Goal: Task Accomplishment & Management: Manage account settings

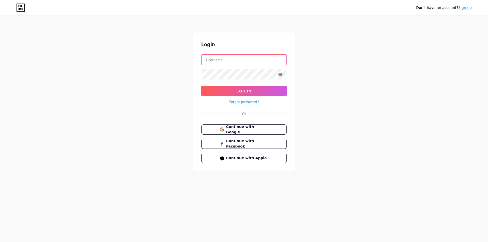
type input "giuseppe.bombini79@gmail.com"
click at [281, 75] on icon at bounding box center [281, 74] width 4 height 3
click at [268, 90] on button "Log In" at bounding box center [243, 91] width 85 height 10
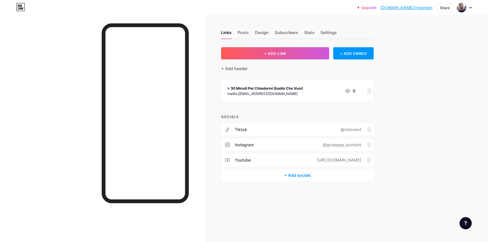
click at [472, 8] on icon at bounding box center [471, 8] width 3 height 2
click at [443, 57] on link "Account settings" at bounding box center [440, 58] width 63 height 14
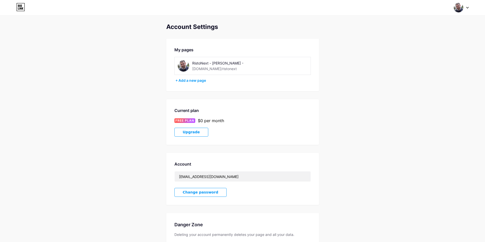
click at [247, 67] on div "RistoNext - Giuseppe Bombini - bio.link/ristonext" at bounding box center [228, 65] width 72 height 11
click at [218, 64] on div "RistoNext - [PERSON_NAME] -" at bounding box center [228, 63] width 72 height 5
click at [187, 49] on div "My pages" at bounding box center [242, 50] width 136 height 6
click at [463, 8] on div at bounding box center [461, 7] width 15 height 9
click at [440, 57] on link "Dashboard" at bounding box center [436, 58] width 63 height 14
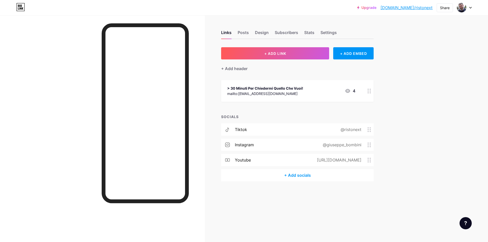
click at [328, 143] on div "@giuseppe_bombini" at bounding box center [341, 145] width 53 height 6
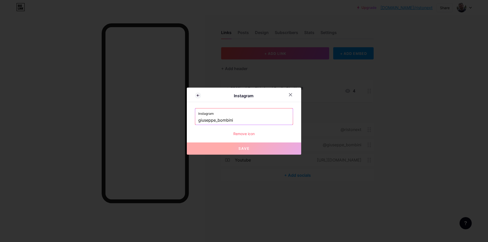
drag, startPoint x: 248, startPoint y: 122, endPoint x: 199, endPoint y: 117, distance: 49.3
click at [199, 117] on input "giuseppe_bombini" at bounding box center [244, 120] width 92 height 9
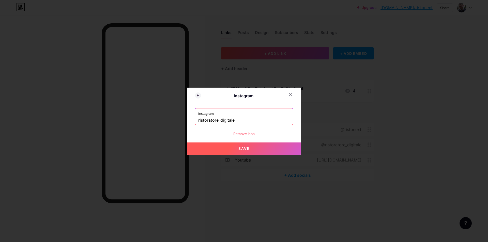
click at [227, 143] on button "Save" at bounding box center [244, 149] width 114 height 12
type input "https://instagram.com/ristoratore_digitale"
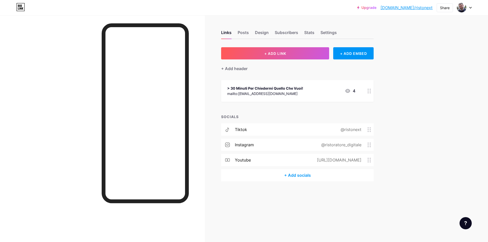
drag, startPoint x: 355, startPoint y: 131, endPoint x: 358, endPoint y: 140, distance: 9.9
click at [358, 140] on div "tiktok @ristonext instagram @ristoratore_digitale youtube https://www.youtube.c…" at bounding box center [297, 147] width 153 height 46
click at [358, 140] on div "instagram @ristoratore_digitale" at bounding box center [297, 145] width 153 height 12
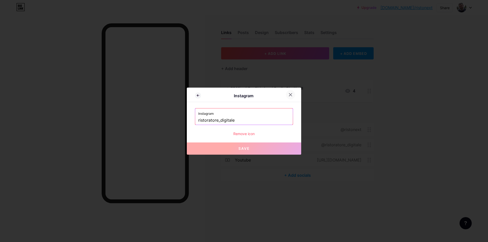
click at [291, 95] on icon at bounding box center [291, 95] width 4 height 4
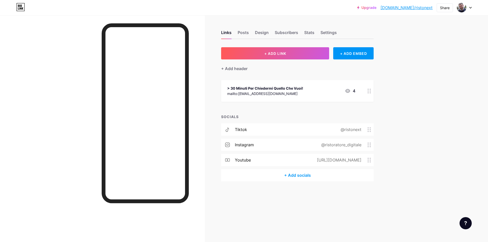
click at [417, 7] on link "bio.link/ristonext" at bounding box center [407, 8] width 52 height 6
click at [261, 159] on div "youtube https://www.youtube.com/@RistoNext" at bounding box center [297, 160] width 153 height 12
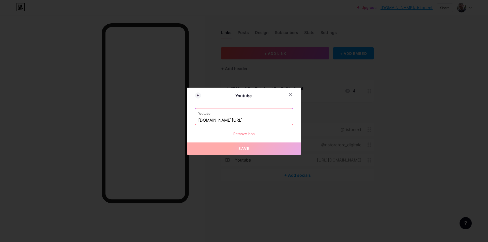
drag, startPoint x: 262, startPoint y: 121, endPoint x: 236, endPoint y: 121, distance: 26.7
click at [236, 121] on input "www.youtube.com/@RistoNext" at bounding box center [244, 120] width 92 height 9
paste input "ristoratoredigitale"
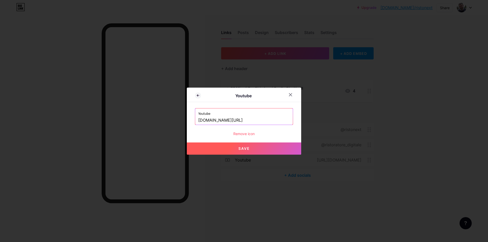
click at [241, 148] on span "Save" at bounding box center [244, 149] width 11 height 4
type input "https://www.youtube.com/@ristoratoredigitale"
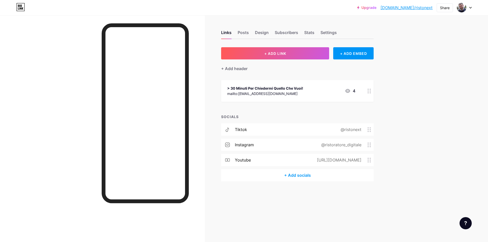
click at [243, 128] on div "tiktok" at bounding box center [241, 130] width 12 height 6
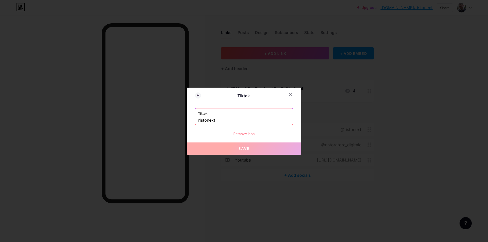
drag, startPoint x: 238, startPoint y: 122, endPoint x: 187, endPoint y: 109, distance: 52.3
click at [187, 109] on div "Tiktok Tiktok ristonext Remove icon Save" at bounding box center [244, 121] width 114 height 67
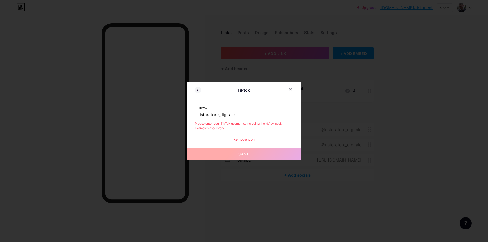
click at [220, 114] on input "ristoratore_digitale" at bounding box center [244, 115] width 92 height 9
click at [198, 115] on input "ristoratore_digitale" at bounding box center [244, 115] width 92 height 9
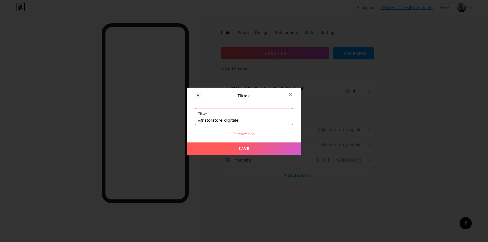
click at [251, 151] on button "Save" at bounding box center [244, 149] width 114 height 12
type input "https://tiktok.com/@ristoratore_digitale"
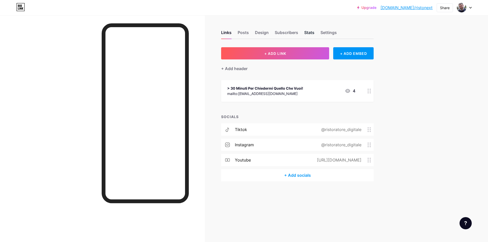
click at [313, 32] on div "Stats" at bounding box center [309, 34] width 10 height 9
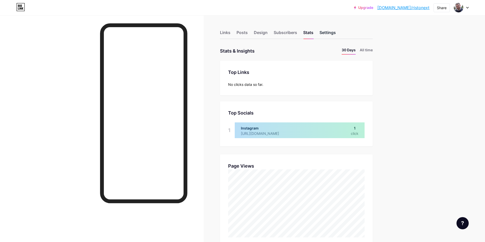
scroll to position [242, 485]
click at [327, 32] on div "Settings" at bounding box center [327, 34] width 16 height 9
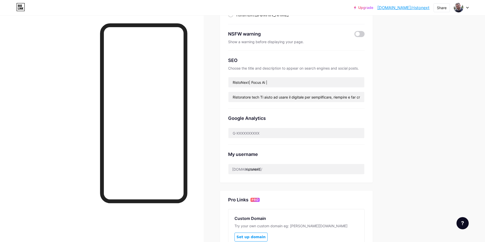
scroll to position [127, 0]
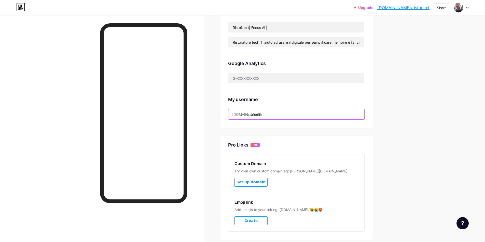
drag, startPoint x: 263, startPoint y: 115, endPoint x: 246, endPoint y: 114, distance: 17.1
click at [246, 114] on div "bio.link/ ristonext" at bounding box center [296, 114] width 136 height 11
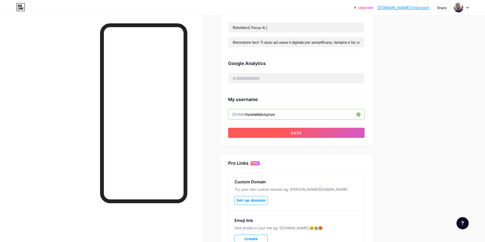
type input "ristoratoredigitale"
click at [279, 132] on button "Save" at bounding box center [296, 133] width 136 height 10
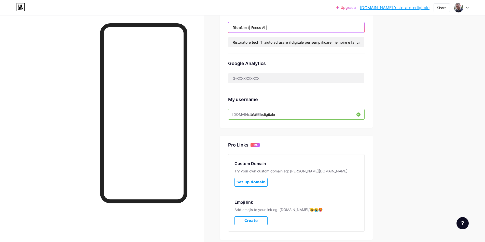
drag, startPoint x: 251, startPoint y: 26, endPoint x: 242, endPoint y: 27, distance: 8.9
click at [242, 27] on input "RistoNext| Focus Ai |" at bounding box center [296, 27] width 136 height 10
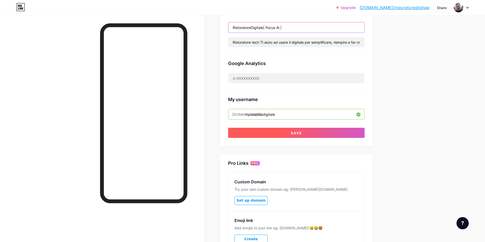
type input "RistoratoreDigitale| Focus Ai |"
click at [311, 133] on button "Save" at bounding box center [296, 133] width 136 height 10
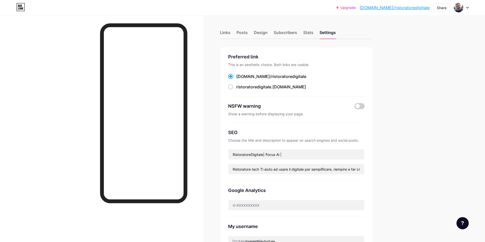
click at [410, 7] on link "[DOMAIN_NAME]/ristoratoredigitale" at bounding box center [394, 8] width 70 height 6
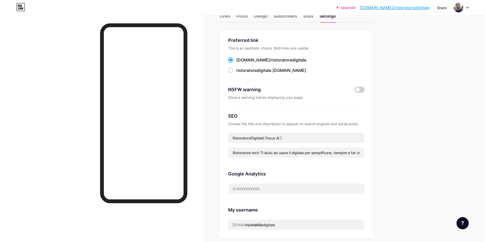
scroll to position [51, 0]
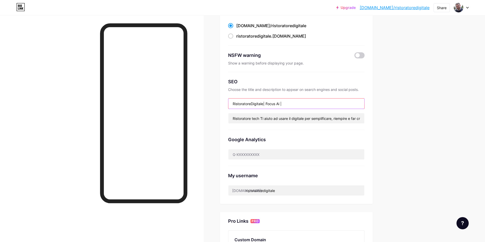
click at [257, 105] on input "RistoratoreDigitale| Focus Ai |" at bounding box center [296, 104] width 136 height 10
click at [208, 111] on div "Links Posts Design Subscribers Stats Settings Preferred link This is an aesthet…" at bounding box center [197, 157] width 394 height 387
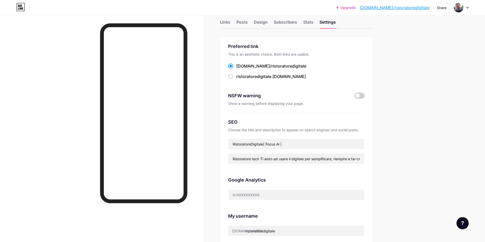
scroll to position [7, 0]
